Goal: Information Seeking & Learning: Learn about a topic

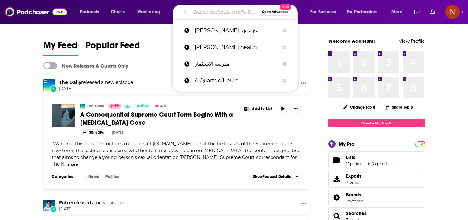
click at [197, 10] on input "Search podcasts, credits, & more..." at bounding box center [224, 12] width 69 height 10
paste input "بودكاست نسوة"
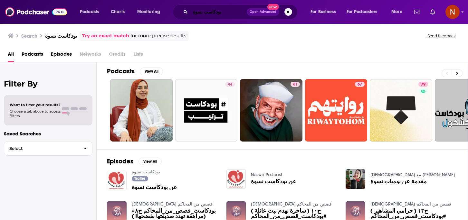
click at [199, 10] on input "بودكاست نسوة" at bounding box center [218, 12] width 56 height 10
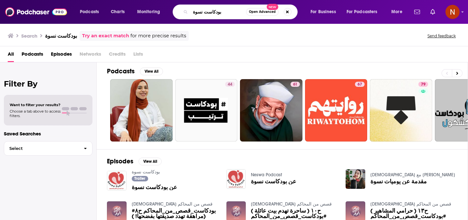
click at [199, 10] on input "بودكاست نسوة" at bounding box center [218, 12] width 56 height 10
paste input "Search podcasts, credits, & more..."
type input "نسوة"
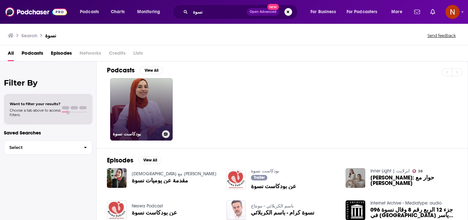
click at [117, 136] on h3 "بودكاست نسوة" at bounding box center [136, 133] width 47 height 5
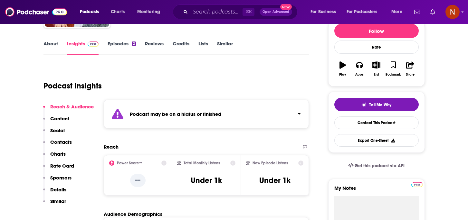
scroll to position [94, 0]
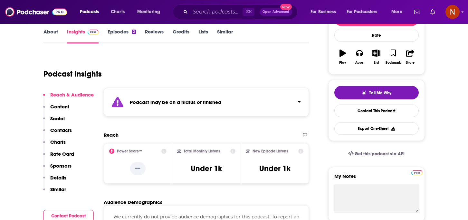
click at [213, 102] on strong "Podcast may be on a hiatus or finished" at bounding box center [175, 102] width 91 height 6
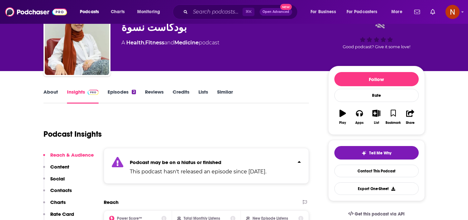
scroll to position [0, 0]
